Goal: Task Accomplishment & Management: Manage account settings

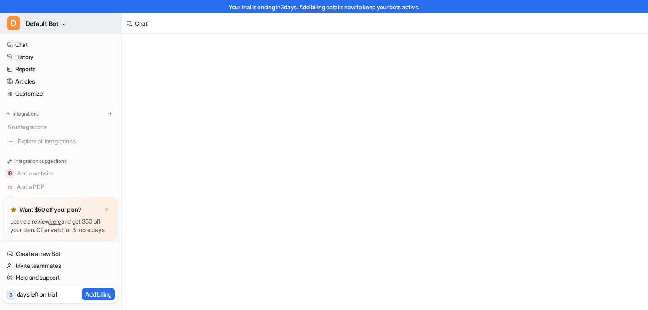
click at [66, 24] on icon "button" at bounding box center [63, 24] width 5 height 5
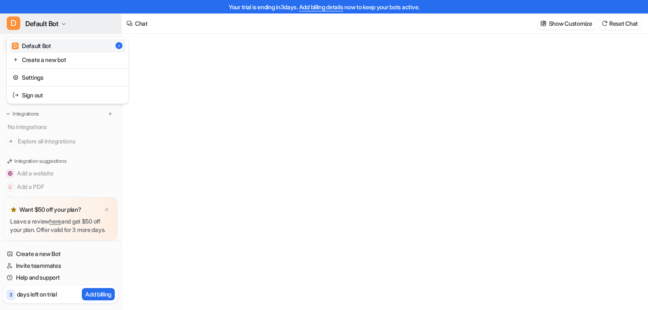
type textarea "**********"
click at [66, 24] on icon "button" at bounding box center [63, 24] width 5 height 5
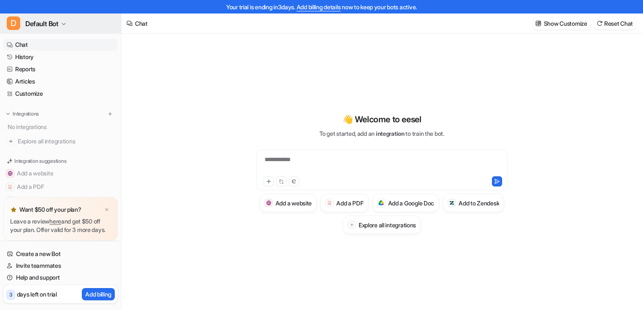
click at [54, 20] on span "Default Bot" at bounding box center [41, 24] width 33 height 12
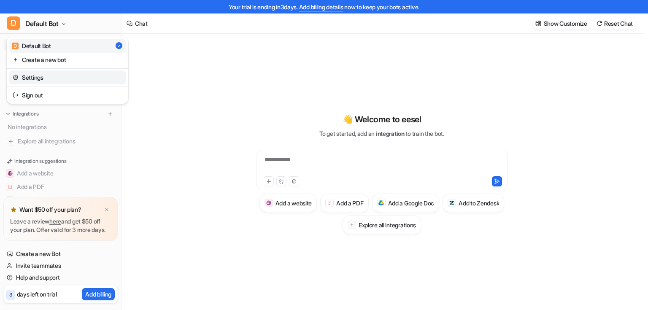
click at [44, 83] on link "Settings" at bounding box center [67, 78] width 117 height 14
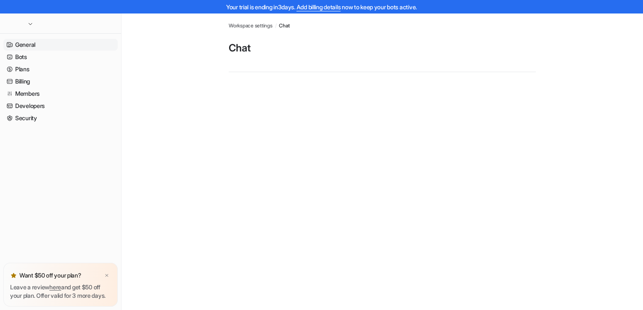
click at [32, 46] on link "General" at bounding box center [60, 45] width 114 height 12
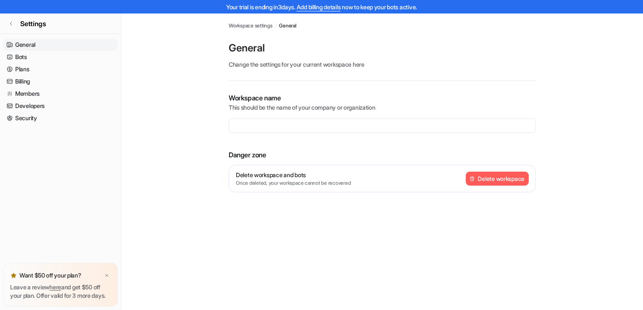
type input "**********"
click at [37, 95] on link "Members" at bounding box center [60, 94] width 114 height 12
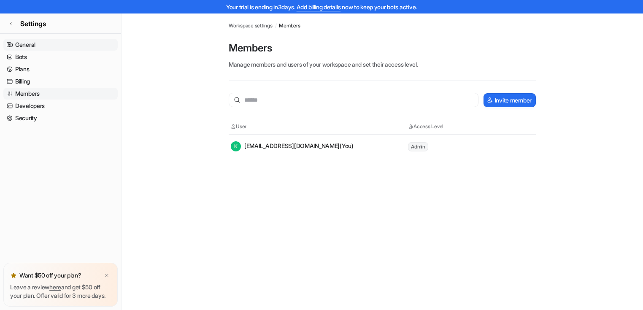
click at [44, 45] on link "General" at bounding box center [60, 45] width 114 height 12
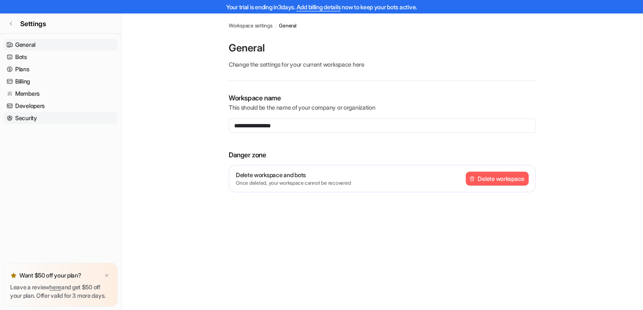
click at [30, 122] on link "Security" at bounding box center [60, 118] width 114 height 12
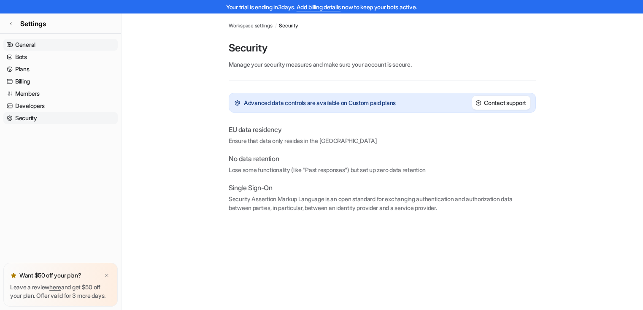
click at [24, 46] on link "General" at bounding box center [60, 45] width 114 height 12
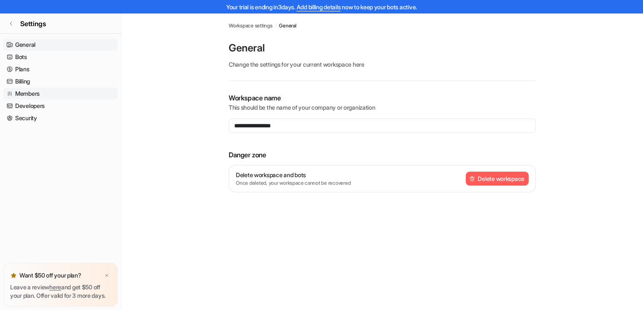
click at [29, 88] on link "Members" at bounding box center [60, 94] width 114 height 12
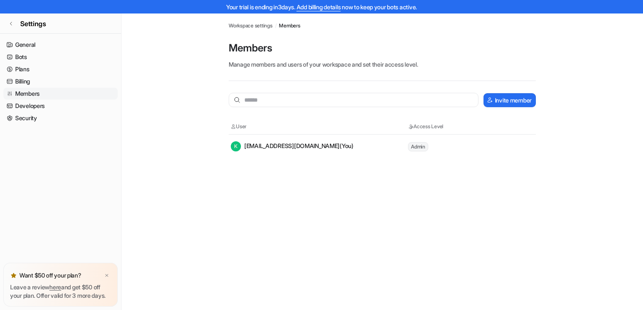
drag, startPoint x: 363, startPoint y: 148, endPoint x: 341, endPoint y: 147, distance: 22.4
click at [341, 147] on div "K [EMAIL_ADDRESS][DOMAIN_NAME] (You)" at bounding box center [319, 146] width 176 height 10
copy div "[EMAIL_ADDRESS][DOMAIN_NAME]"
